Goal: Task Accomplishment & Management: Manage account settings

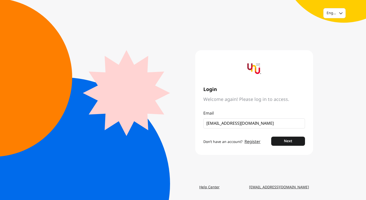
click at [271, 137] on button "Next" at bounding box center [288, 141] width 34 height 9
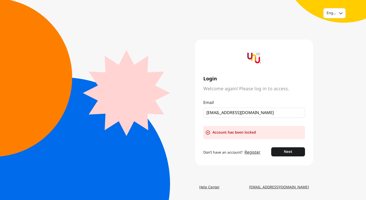
drag, startPoint x: 267, startPoint y: 112, endPoint x: 141, endPoint y: 103, distance: 126.3
click at [141, 103] on main "Login Welcome again! Please log in to access. Email [EMAIL_ADDRESS][DOMAIN_NAME…" at bounding box center [183, 102] width 260 height 161
type input "[PERSON_NAME][EMAIL_ADDRESS][DOMAIN_NAME]"
click at [271, 148] on button "Next" at bounding box center [288, 152] width 34 height 9
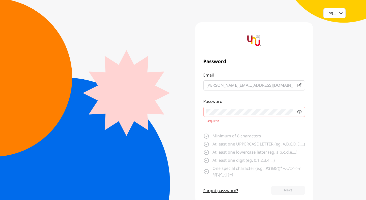
click at [235, 151] on form "Email [PERSON_NAME][EMAIL_ADDRESS][DOMAIN_NAME] Password Required Minimum of 8 …" at bounding box center [254, 134] width 102 height 124
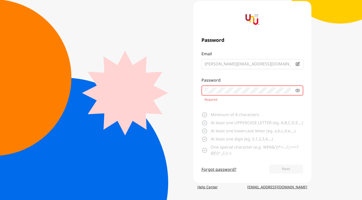
scroll to position [27, 0]
drag, startPoint x: 250, startPoint y: 134, endPoint x: 247, endPoint y: 137, distance: 4.9
click at [250, 134] on span "At least one lowercase letter (eg. a,b,c,d,e,...)" at bounding box center [252, 131] width 85 height 6
click at [215, 167] on div "Forgot password?" at bounding box center [218, 170] width 35 height 10
click at [217, 168] on link "Forgot password?" at bounding box center [218, 170] width 35 height 6
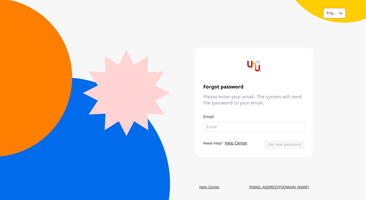
click at [337, 13] on div "English" at bounding box center [334, 13] width 22 height 10
click at [337, 37] on div "Thai" at bounding box center [334, 34] width 22 height 9
